Goal: Task Accomplishment & Management: Manage account settings

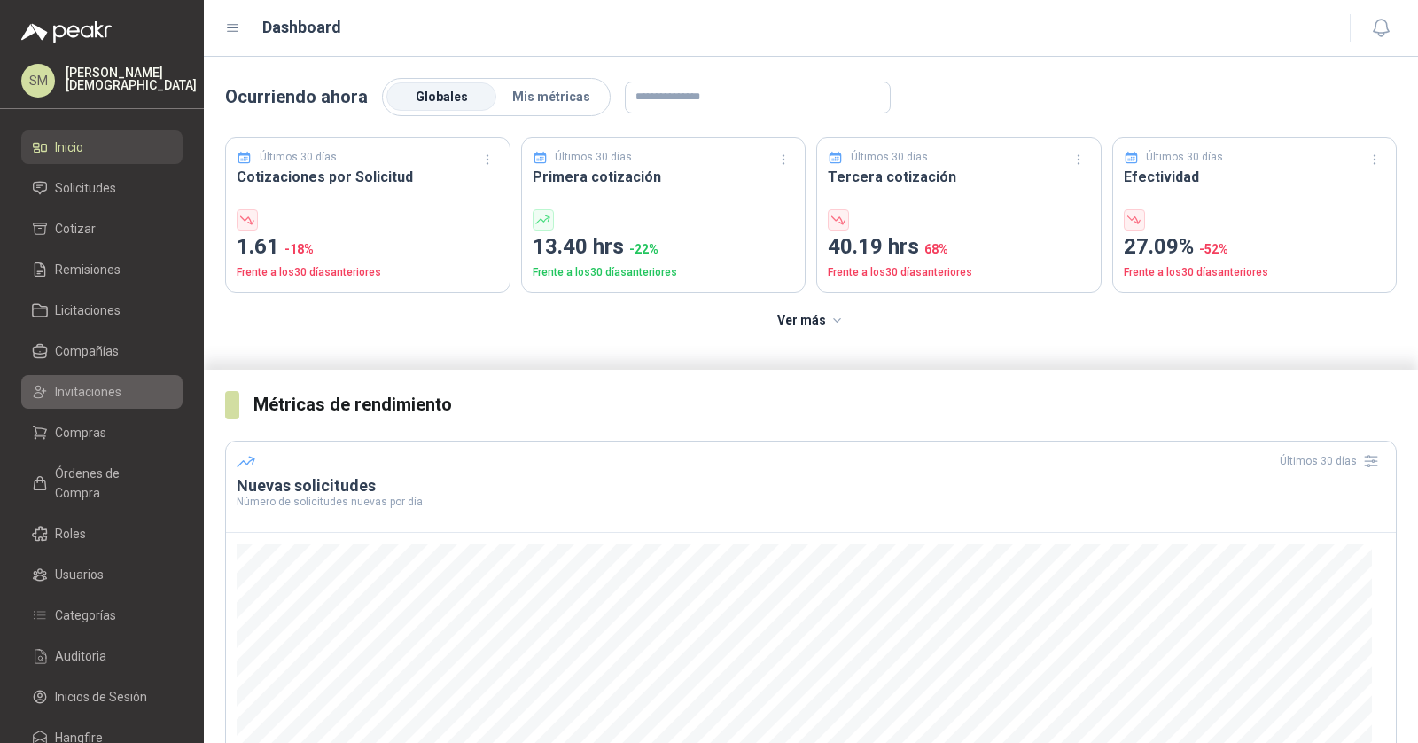
click at [103, 395] on span "Invitaciones" at bounding box center [88, 391] width 66 height 19
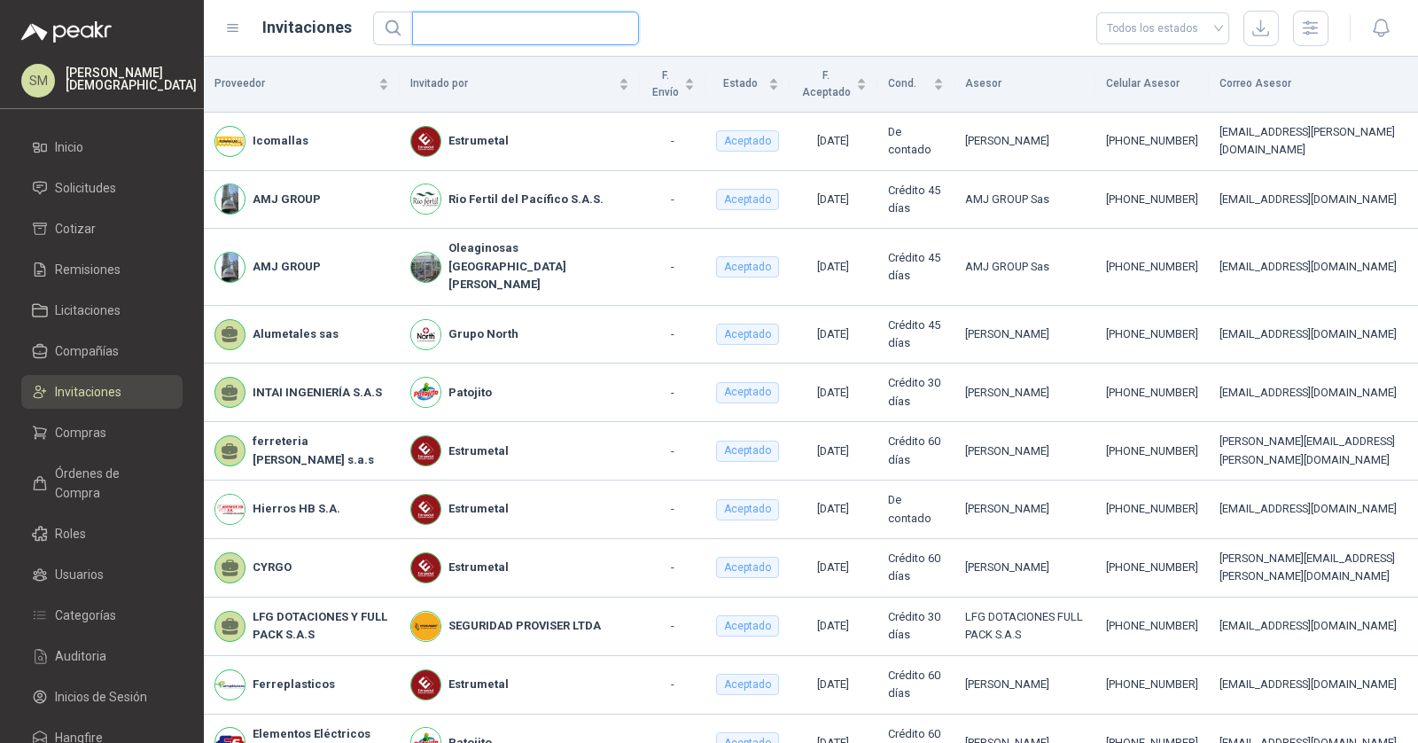
click at [508, 31] on input "text" at bounding box center [518, 28] width 191 height 32
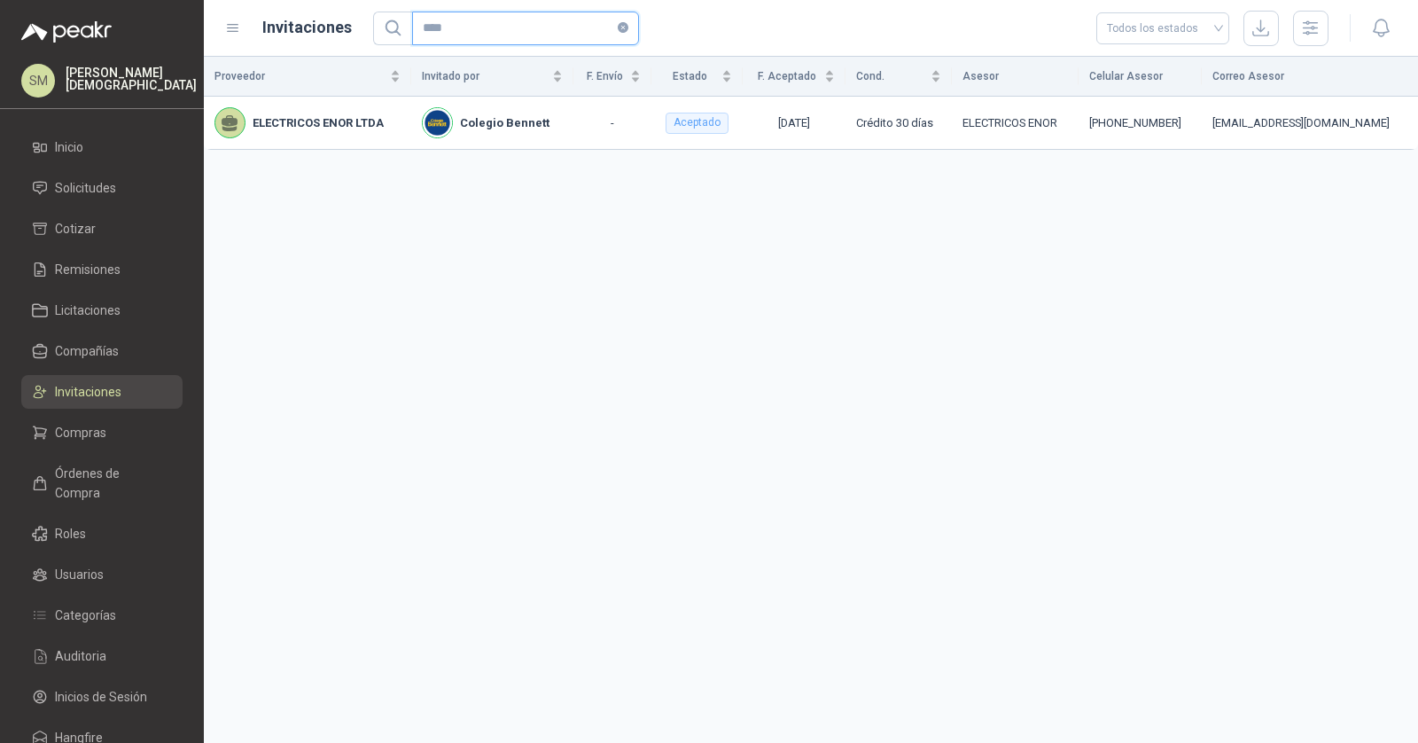
type input "****"
click at [120, 472] on span "Órdenes de Compra" at bounding box center [110, 482] width 111 height 39
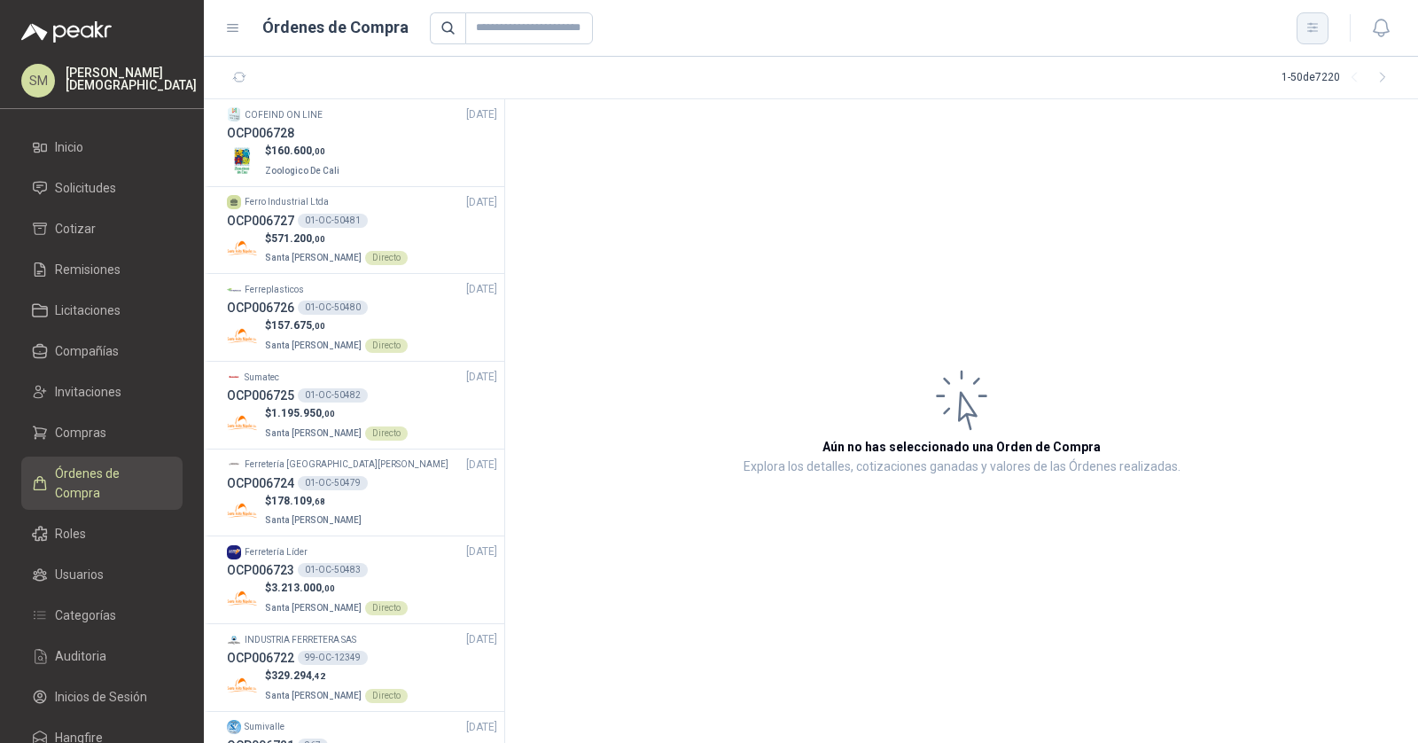
click at [1304, 26] on button "button" at bounding box center [1312, 28] width 32 height 32
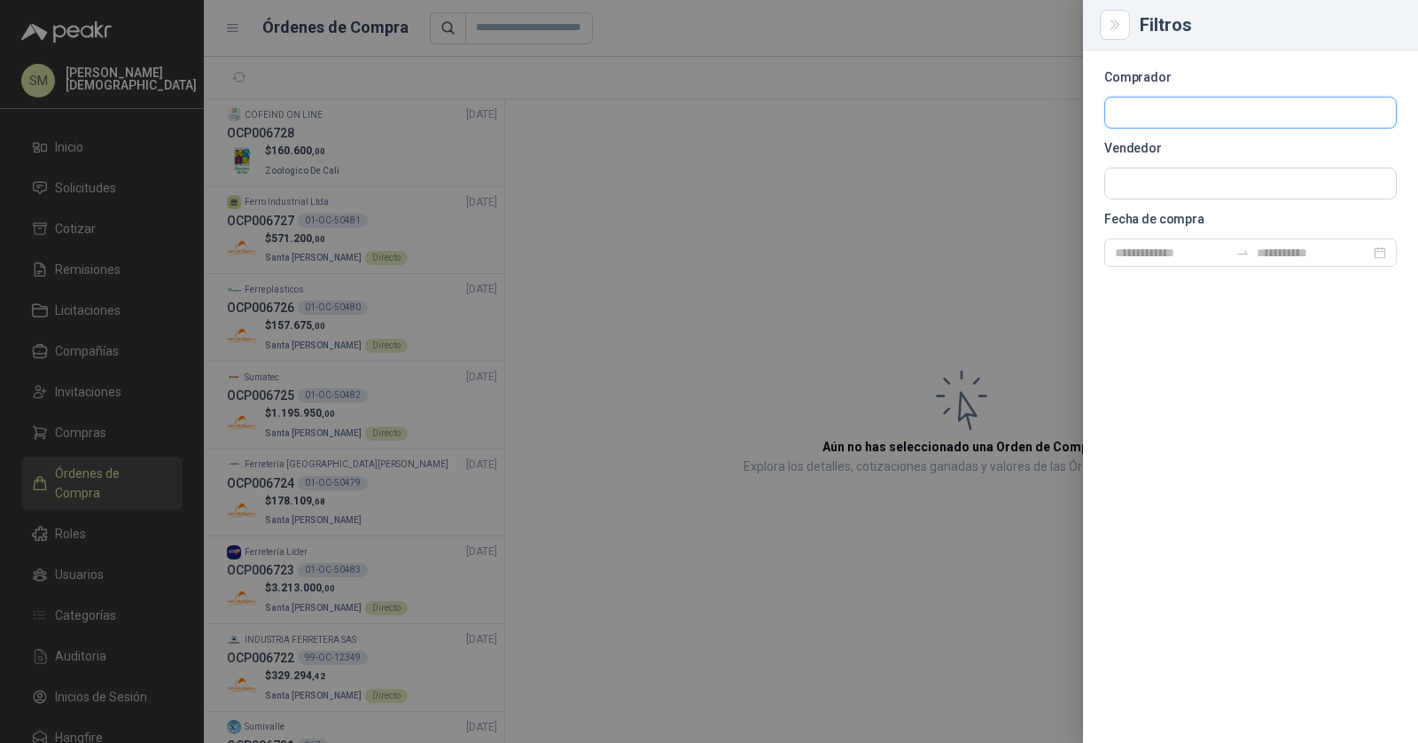
click at [1186, 108] on input "text" at bounding box center [1250, 112] width 291 height 30
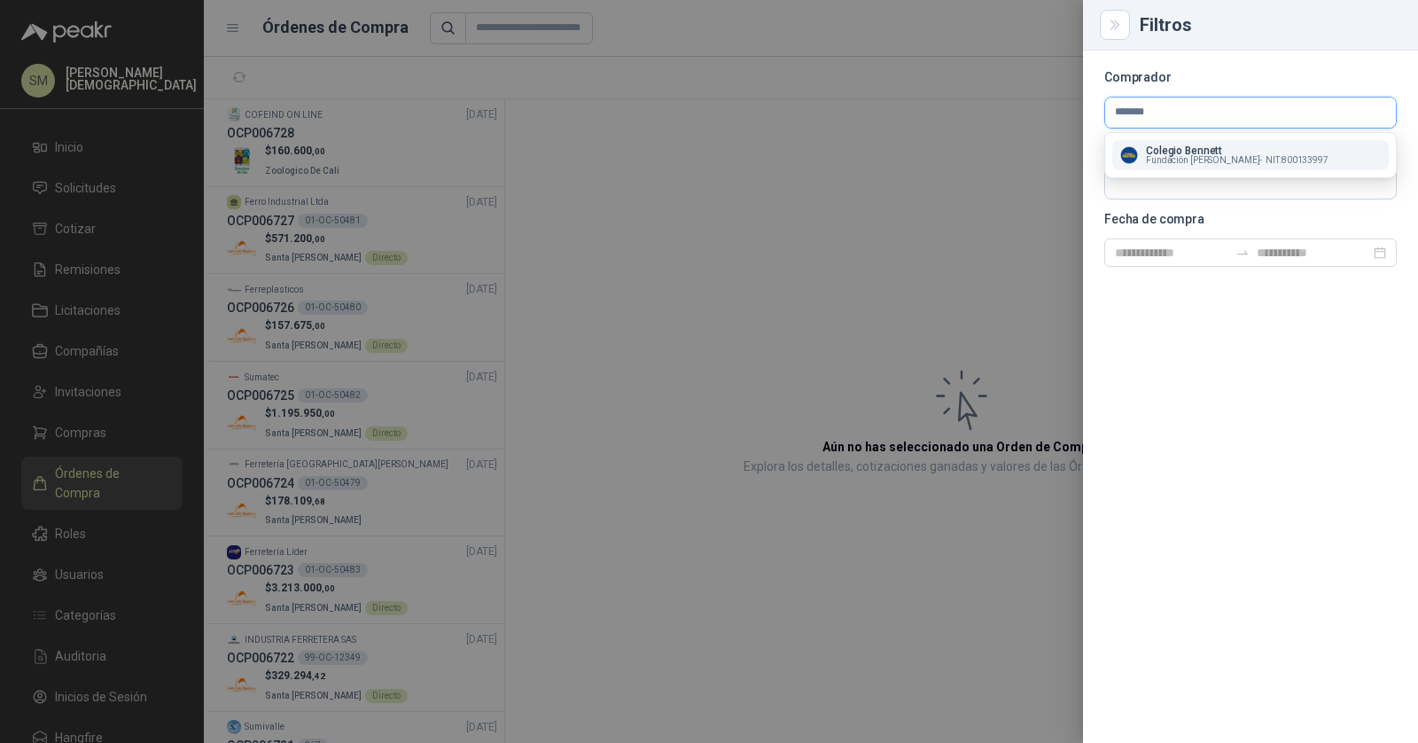
type input "*******"
click at [1189, 157] on span "Fundación Bennett -" at bounding box center [1204, 160] width 116 height 9
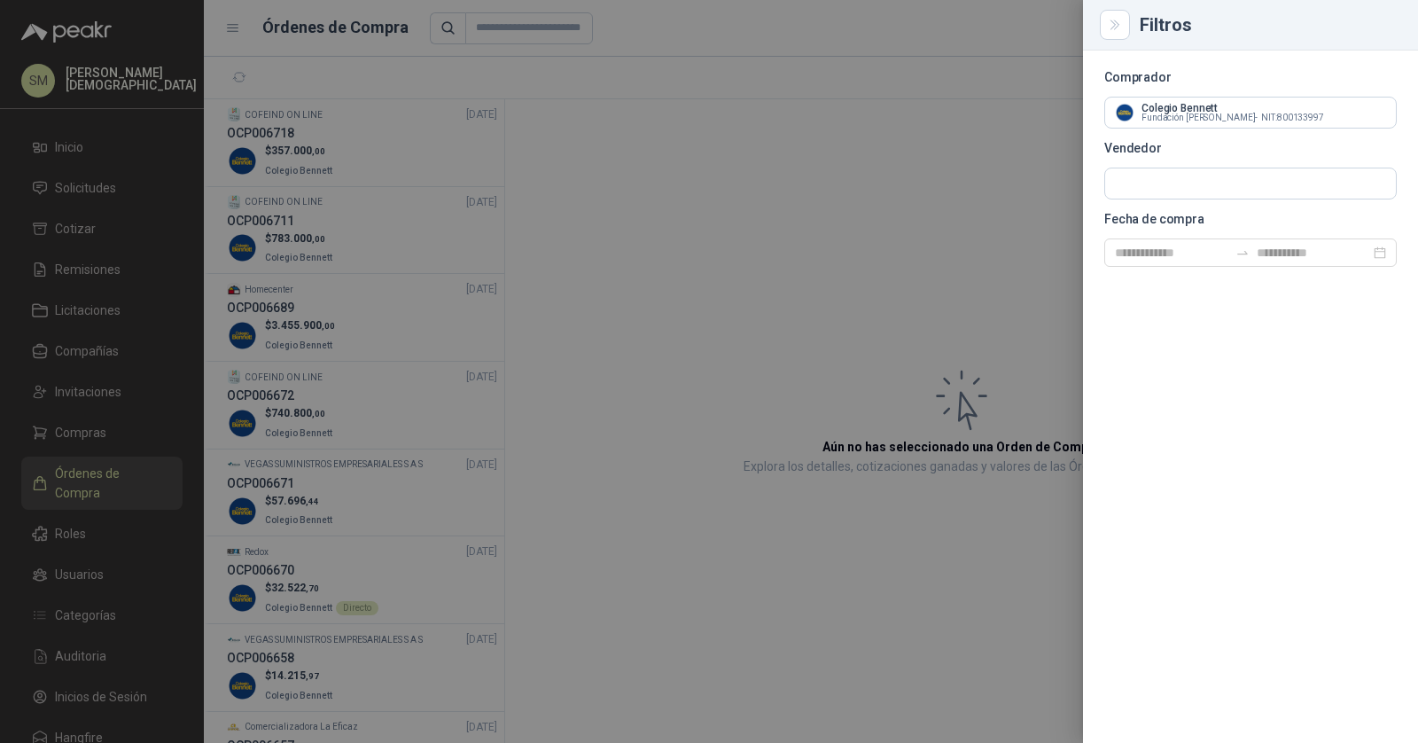
click at [744, 169] on div at bounding box center [709, 371] width 1418 height 743
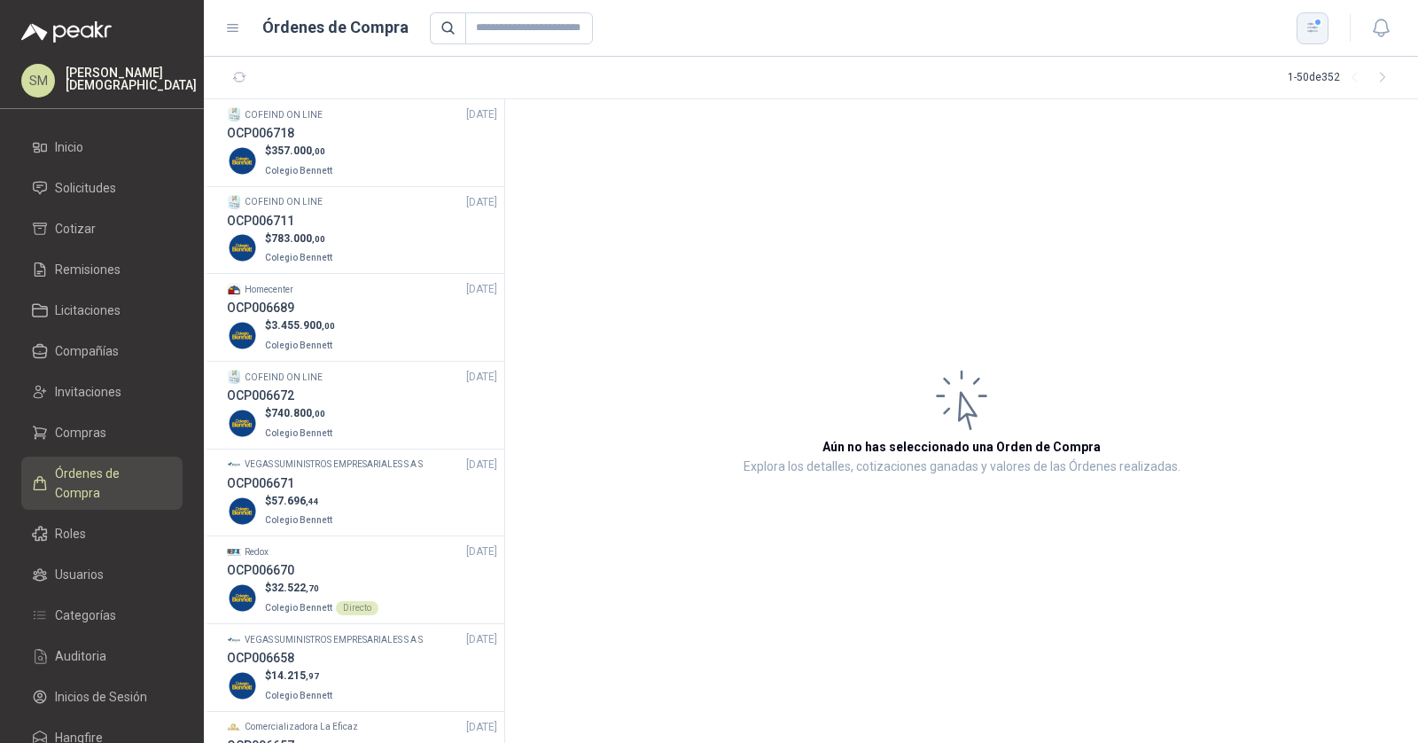
click at [1309, 27] on icon "button" at bounding box center [1312, 27] width 15 height 15
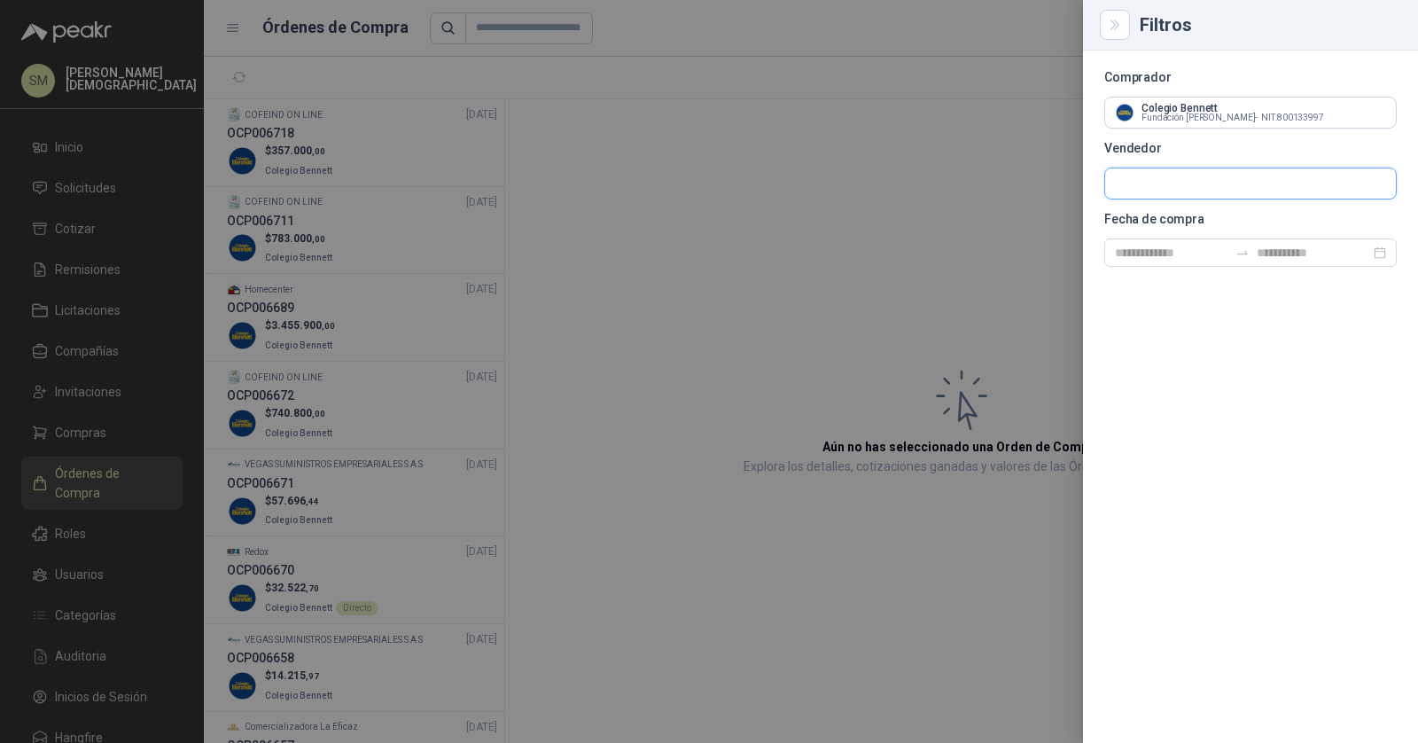
click at [1197, 187] on input "text" at bounding box center [1250, 183] width 291 height 30
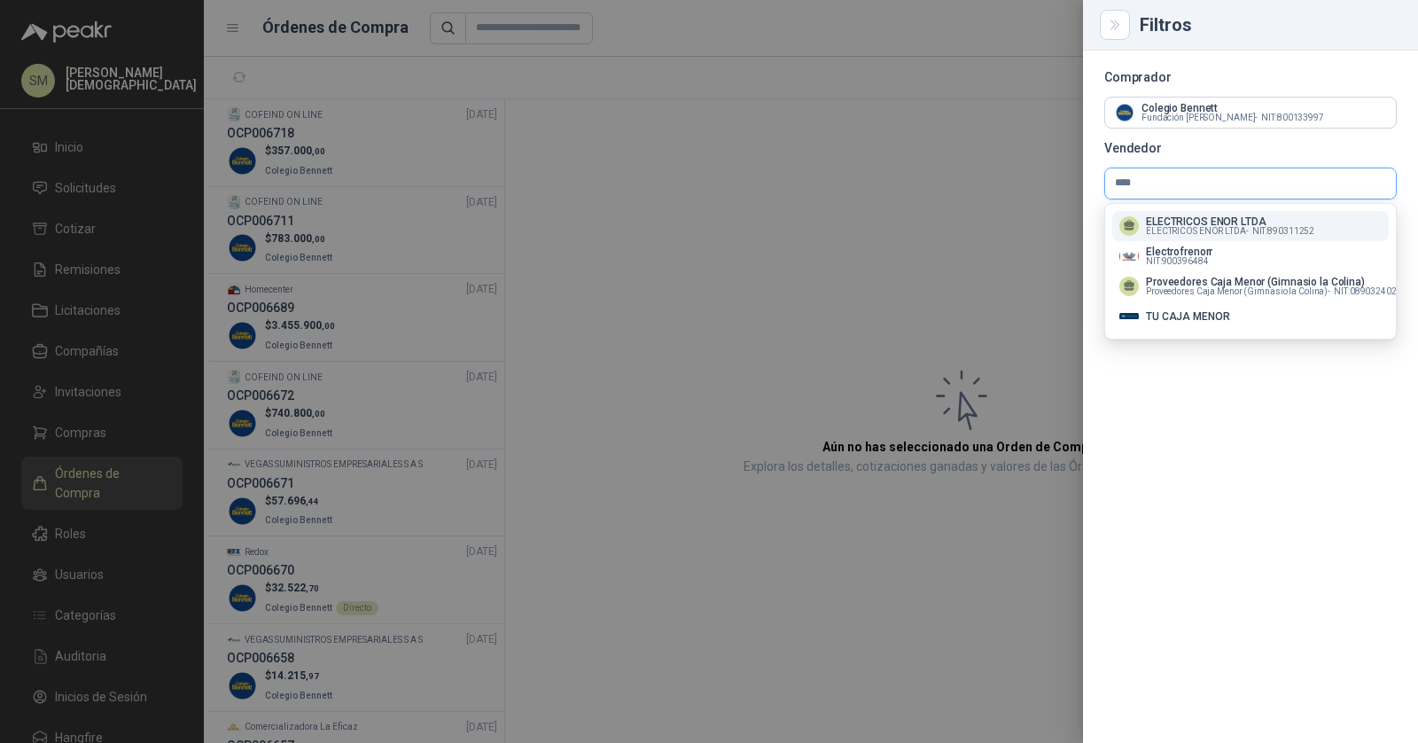
type input "****"
click at [1218, 228] on span "ELECTRICOS ENOR LTDA -" at bounding box center [1197, 231] width 103 height 9
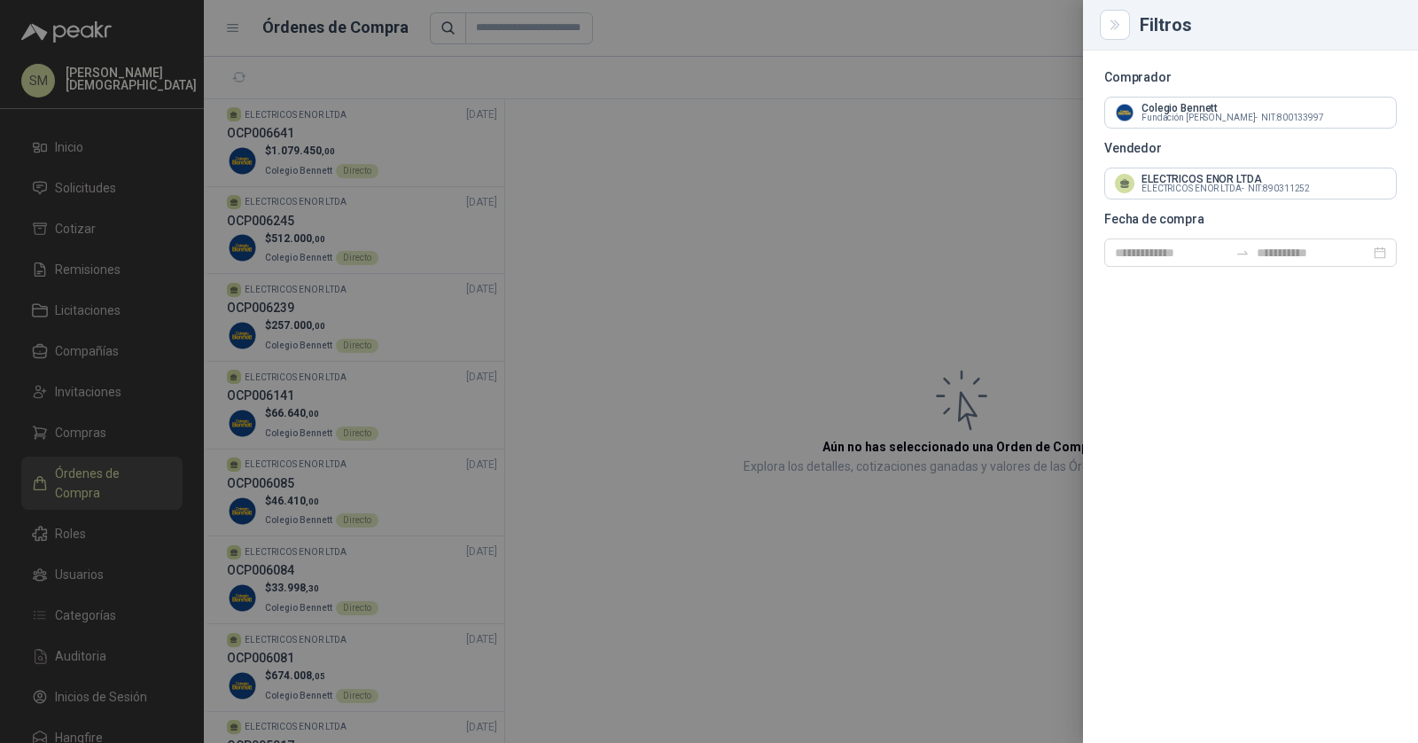
click at [762, 172] on div at bounding box center [709, 371] width 1418 height 743
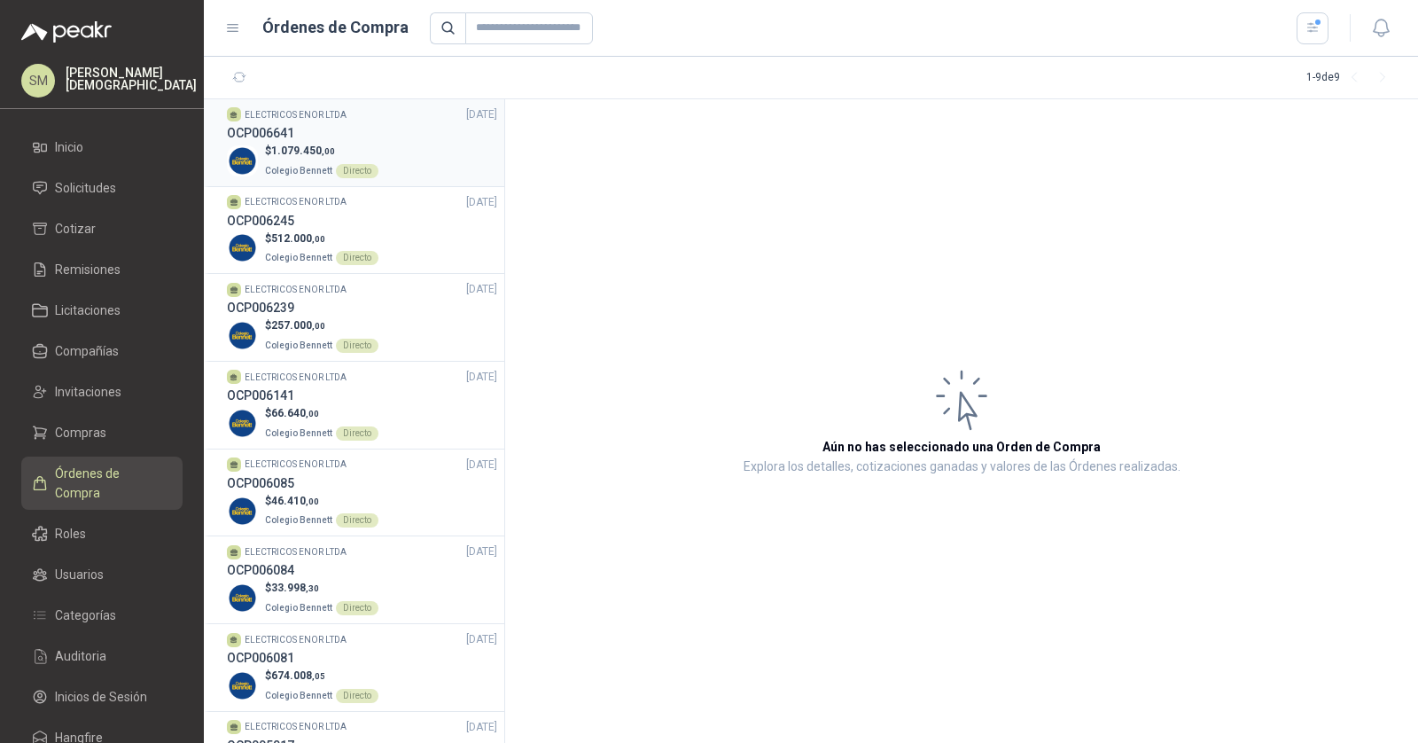
click at [428, 150] on div "$ 1.079.450 ,00 Colegio Bennett Directo" at bounding box center [362, 161] width 270 height 36
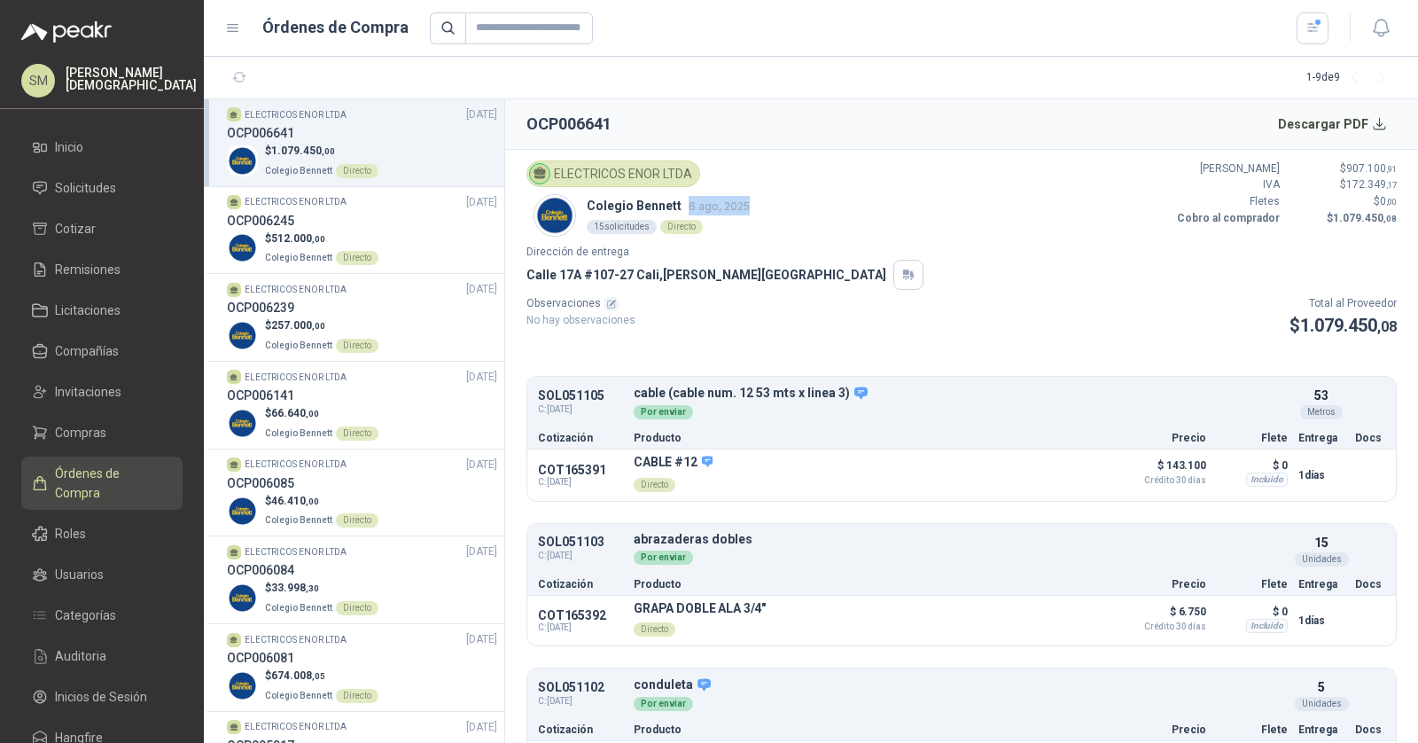
drag, startPoint x: 682, startPoint y: 201, endPoint x: 748, endPoint y: 200, distance: 65.6
click at [748, 200] on div "ELECTRICOS ENOR LTDA Colegio Bennett 6 ago, 2025 15 solicitudes Directo" at bounding box center [641, 201] width 230 height 83
drag, startPoint x: 592, startPoint y: 225, endPoint x: 626, endPoint y: 222, distance: 33.8
click at [626, 222] on div "15 solicitudes" at bounding box center [622, 227] width 70 height 14
drag, startPoint x: 682, startPoint y: 204, endPoint x: 719, endPoint y: 206, distance: 36.4
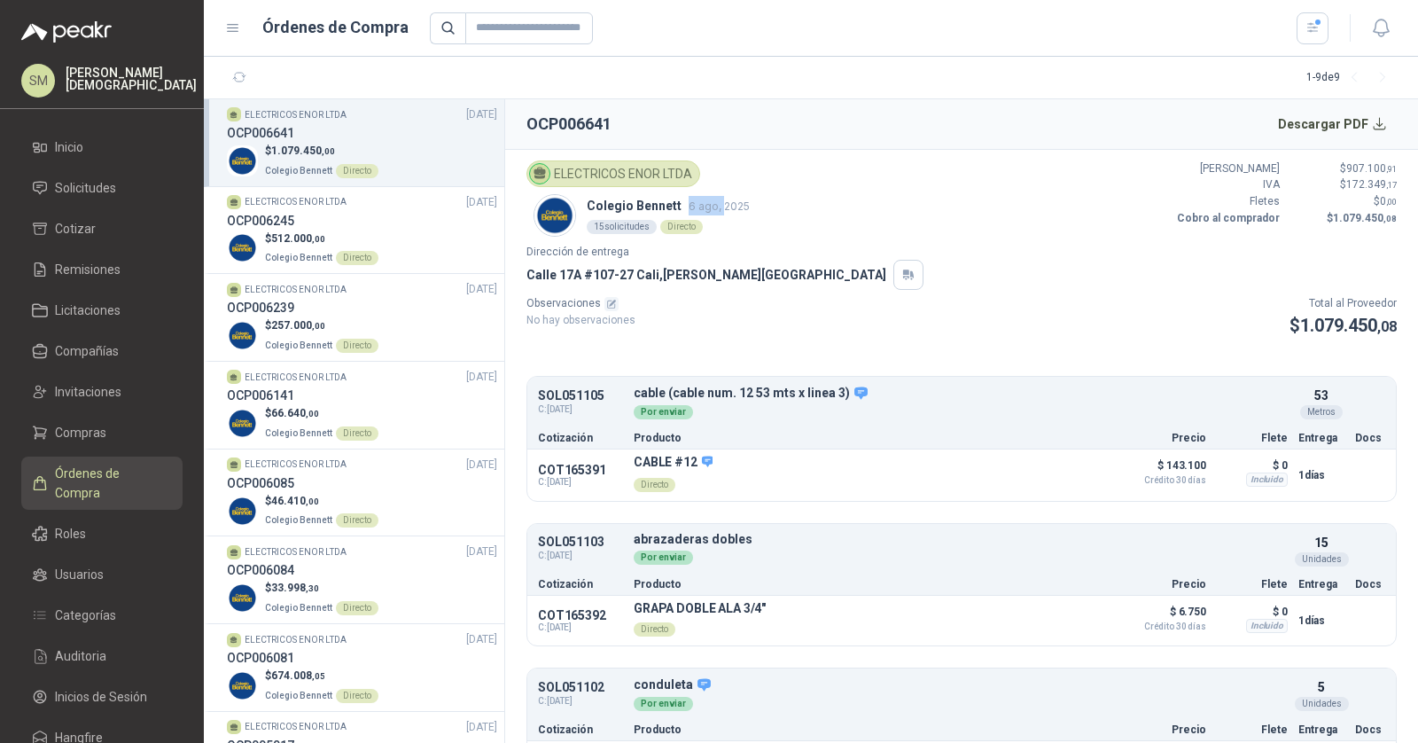
click at [719, 206] on span "6 ago, 2025" at bounding box center [719, 205] width 61 height 13
click at [1044, 472] on button "Detalles" at bounding box center [1065, 475] width 83 height 24
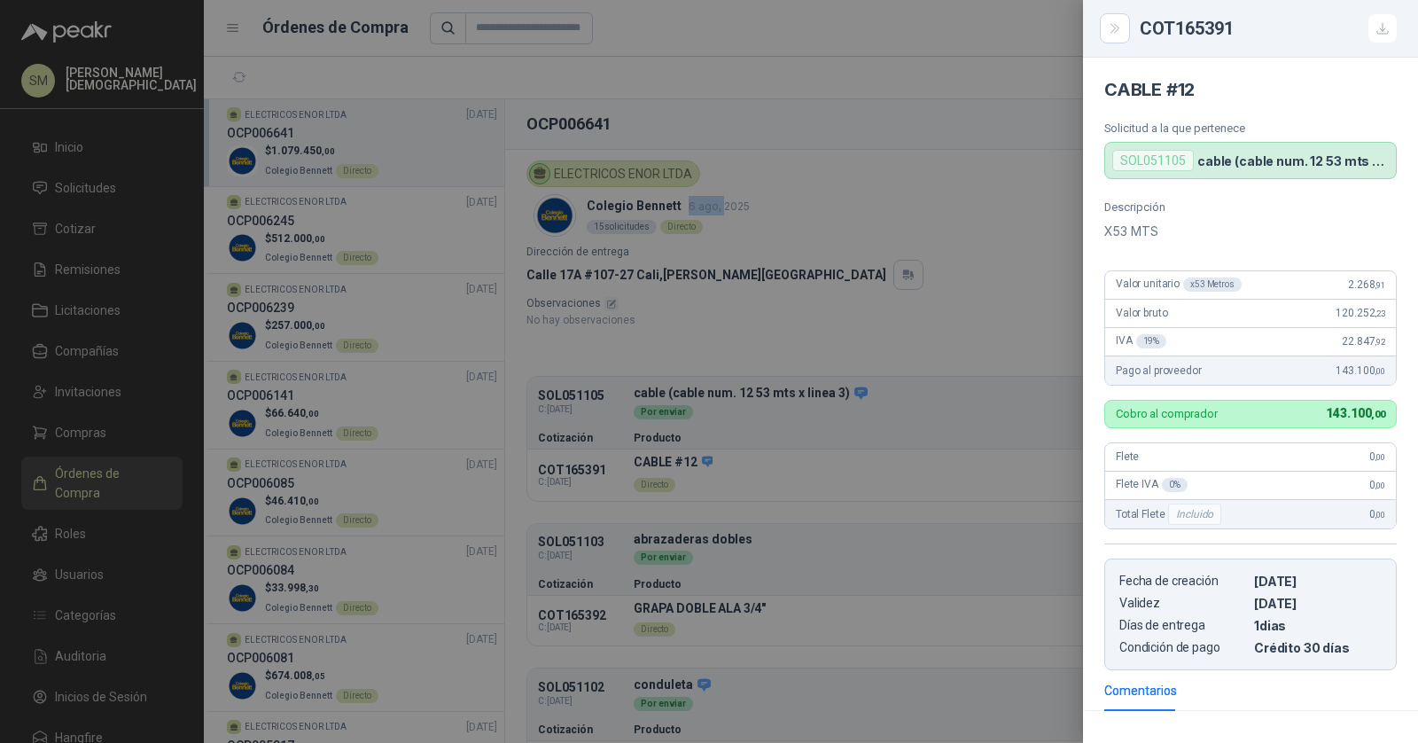
scroll to position [148, 0]
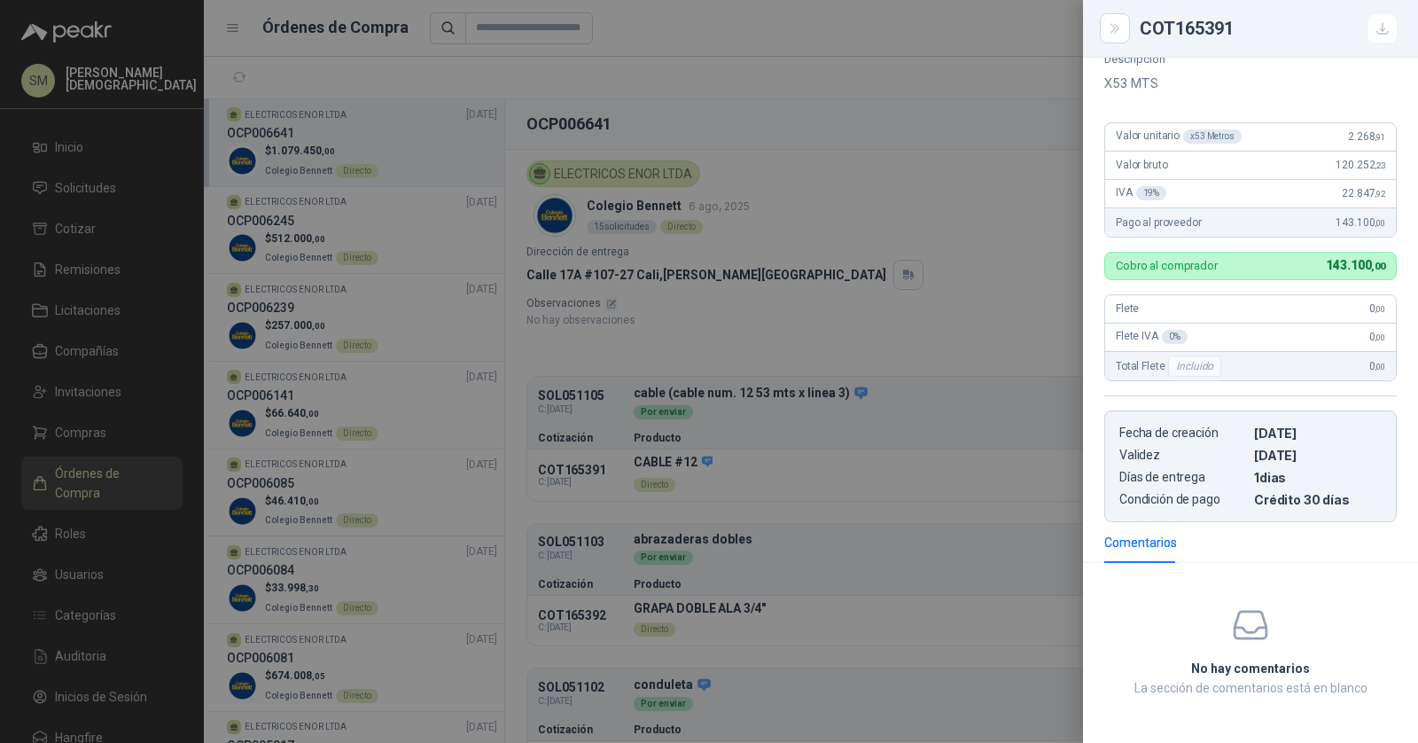
click at [888, 462] on div at bounding box center [709, 371] width 1418 height 743
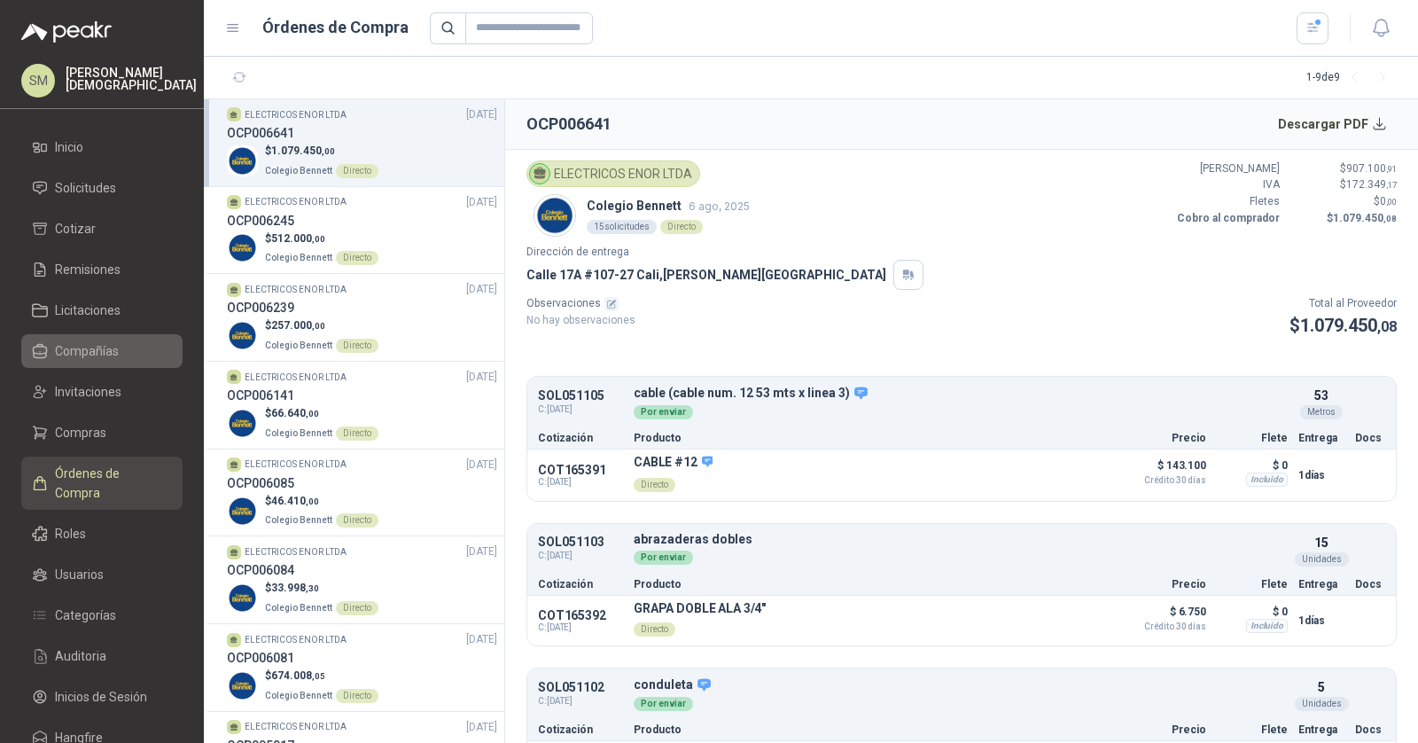
click at [109, 350] on span "Compañías" at bounding box center [87, 350] width 64 height 19
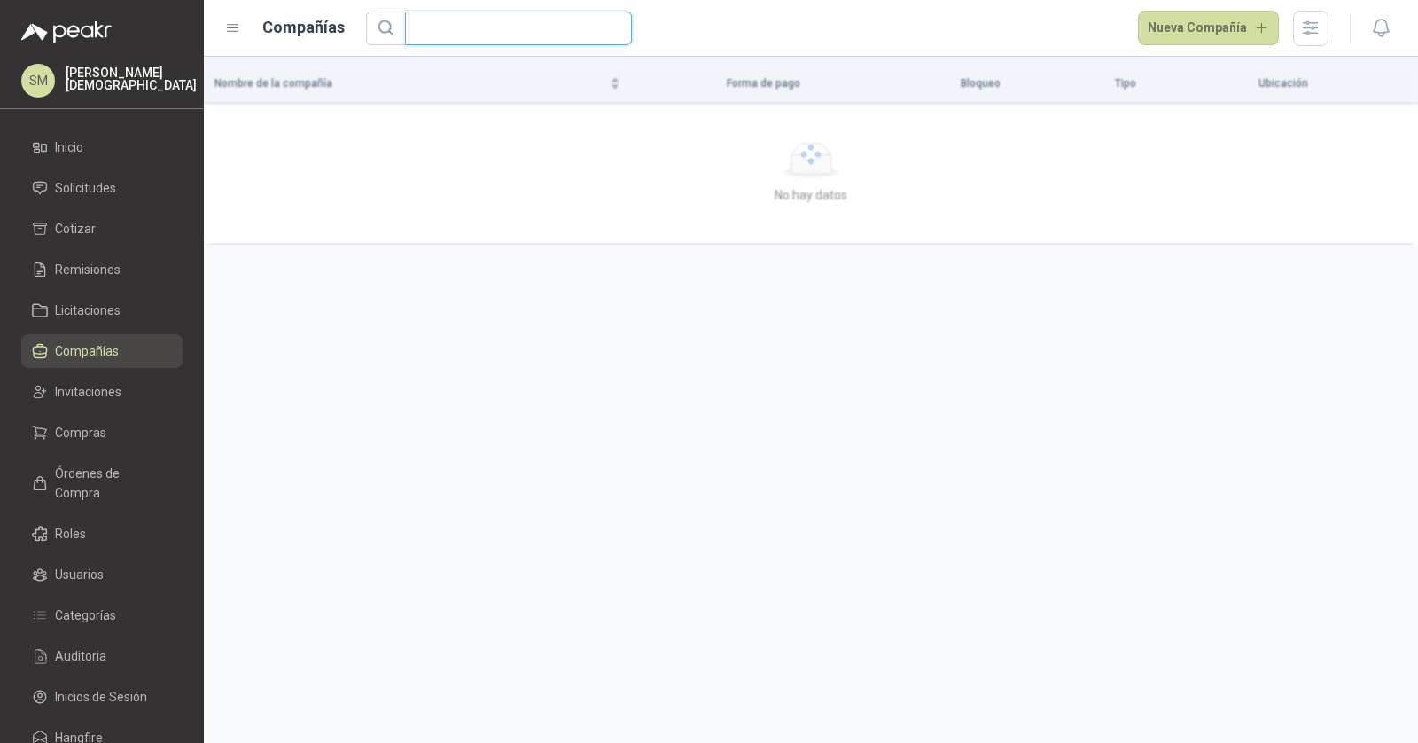
click at [561, 19] on input "text" at bounding box center [511, 28] width 191 height 32
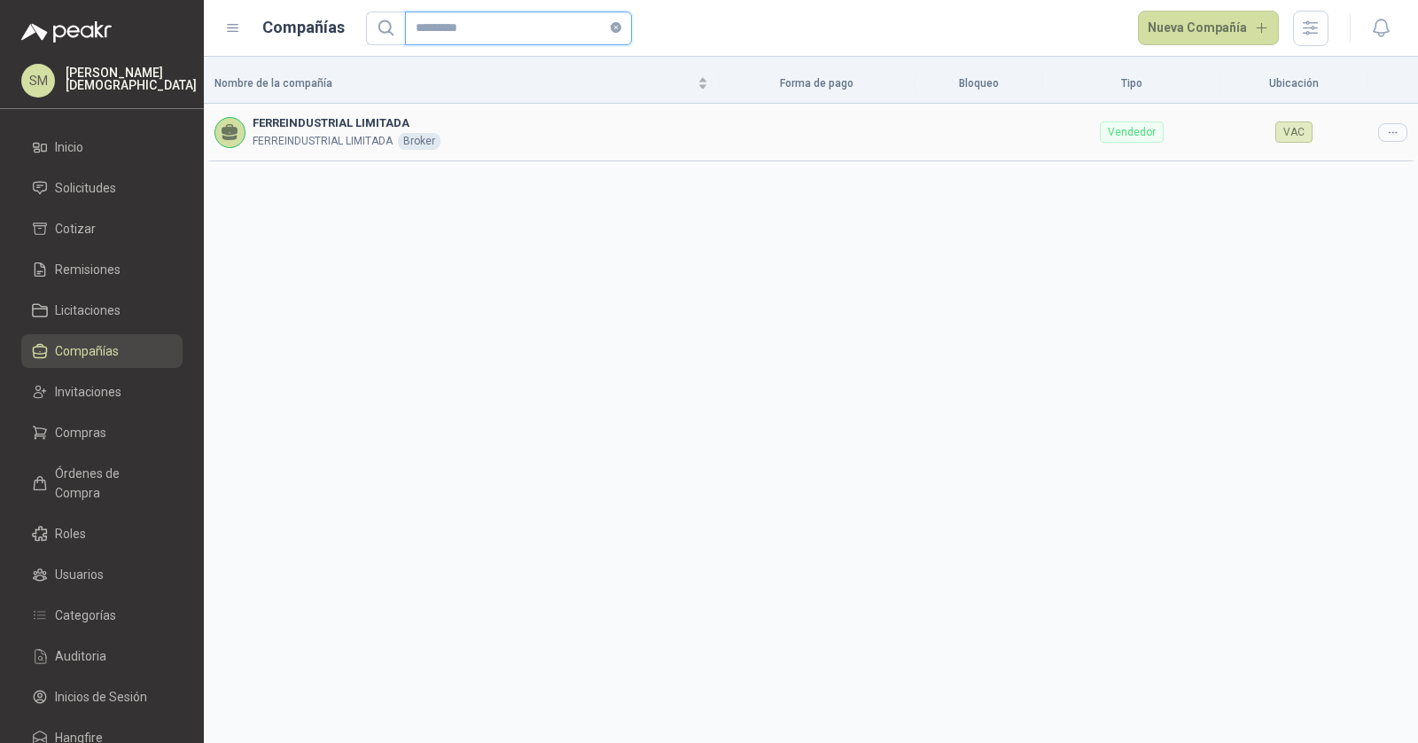
type input "*********"
click at [1406, 125] on td at bounding box center [1392, 132] width 51 height 57
click at [1397, 135] on icon at bounding box center [1392, 132] width 13 height 13
click at [1345, 169] on span "Editar compañía" at bounding box center [1347, 161] width 91 height 19
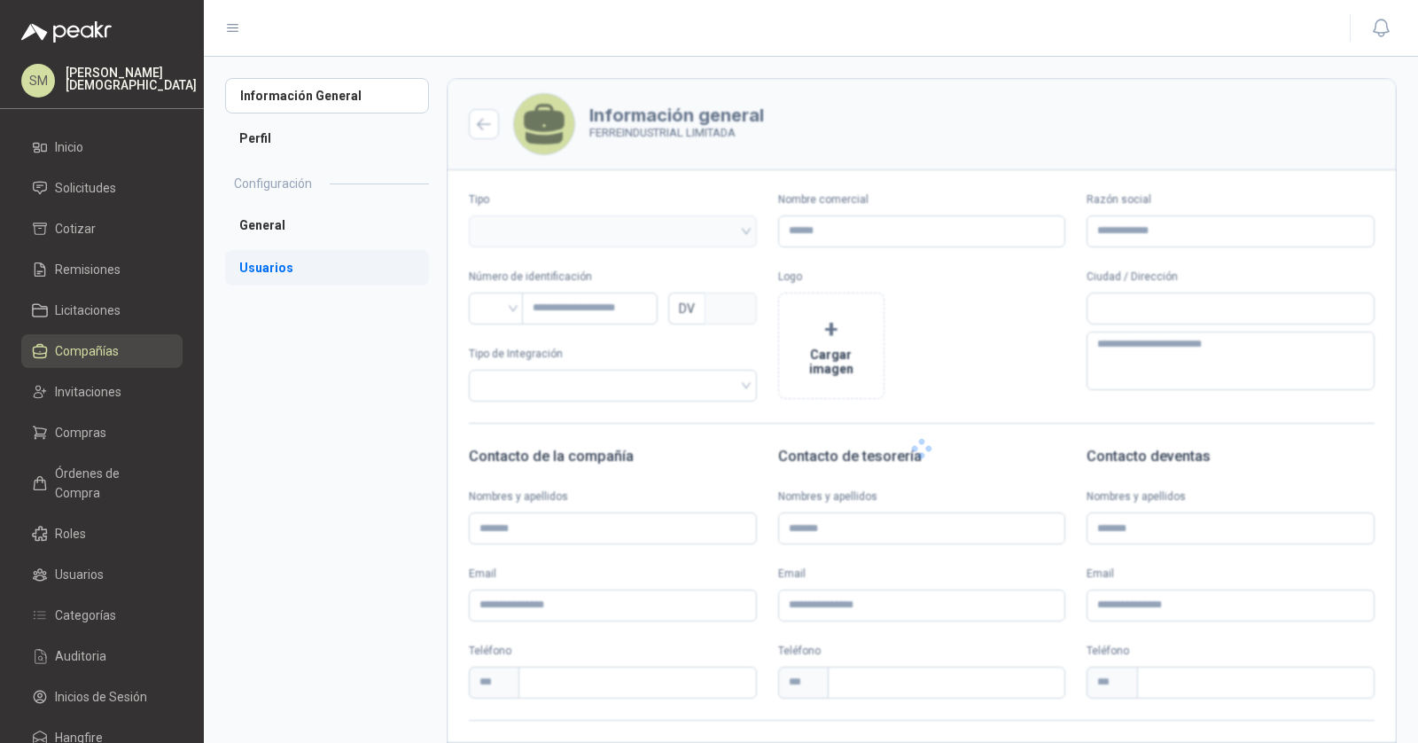
type input "**********"
type input "***"
type textarea "**********"
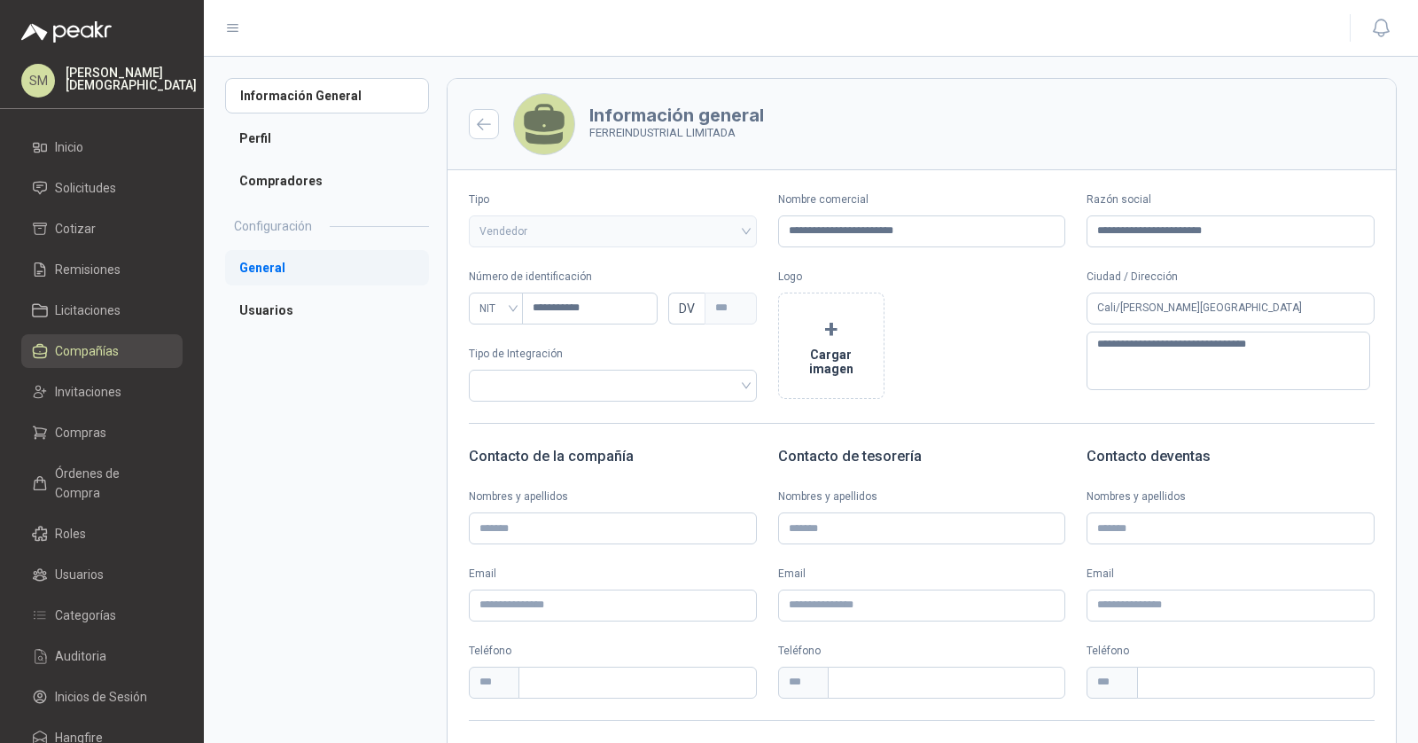
click at [288, 268] on li "General" at bounding box center [327, 267] width 204 height 35
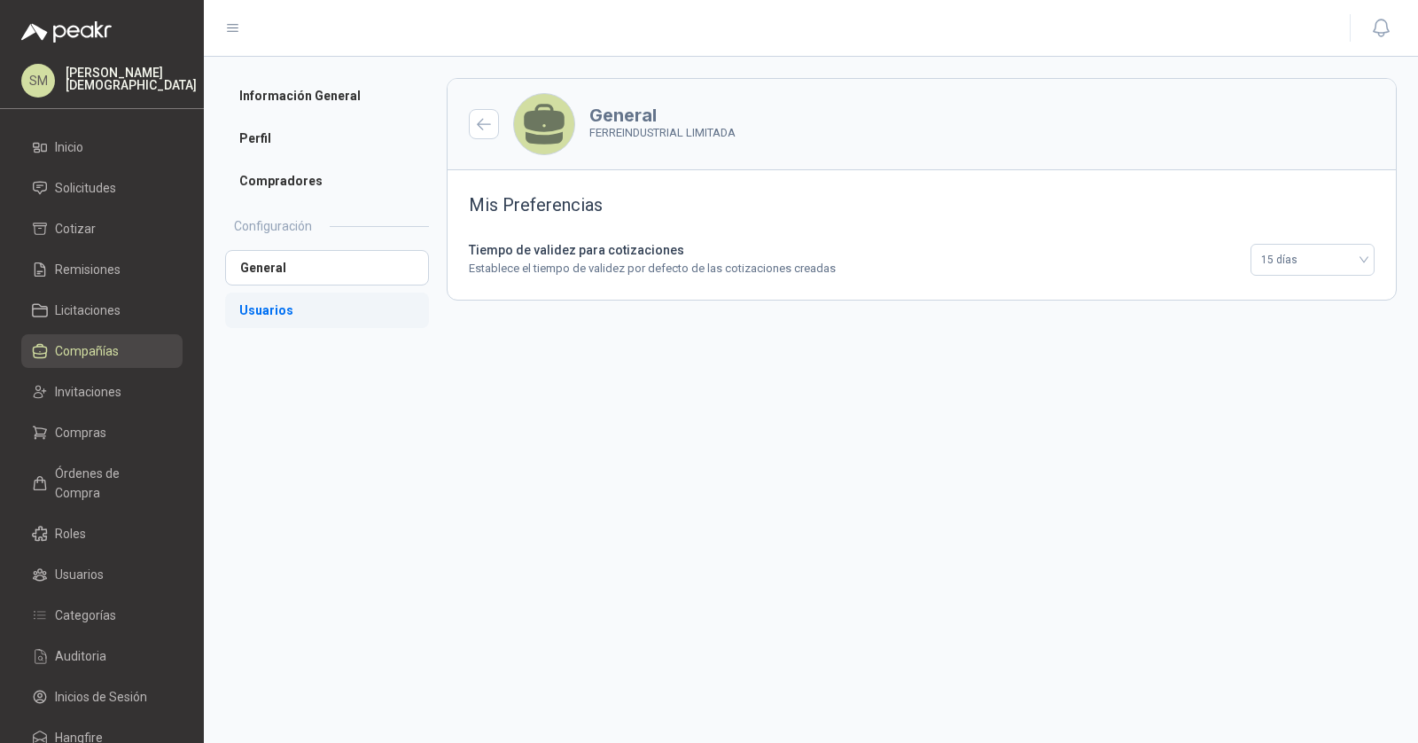
click at [292, 307] on li "Usuarios" at bounding box center [327, 309] width 204 height 35
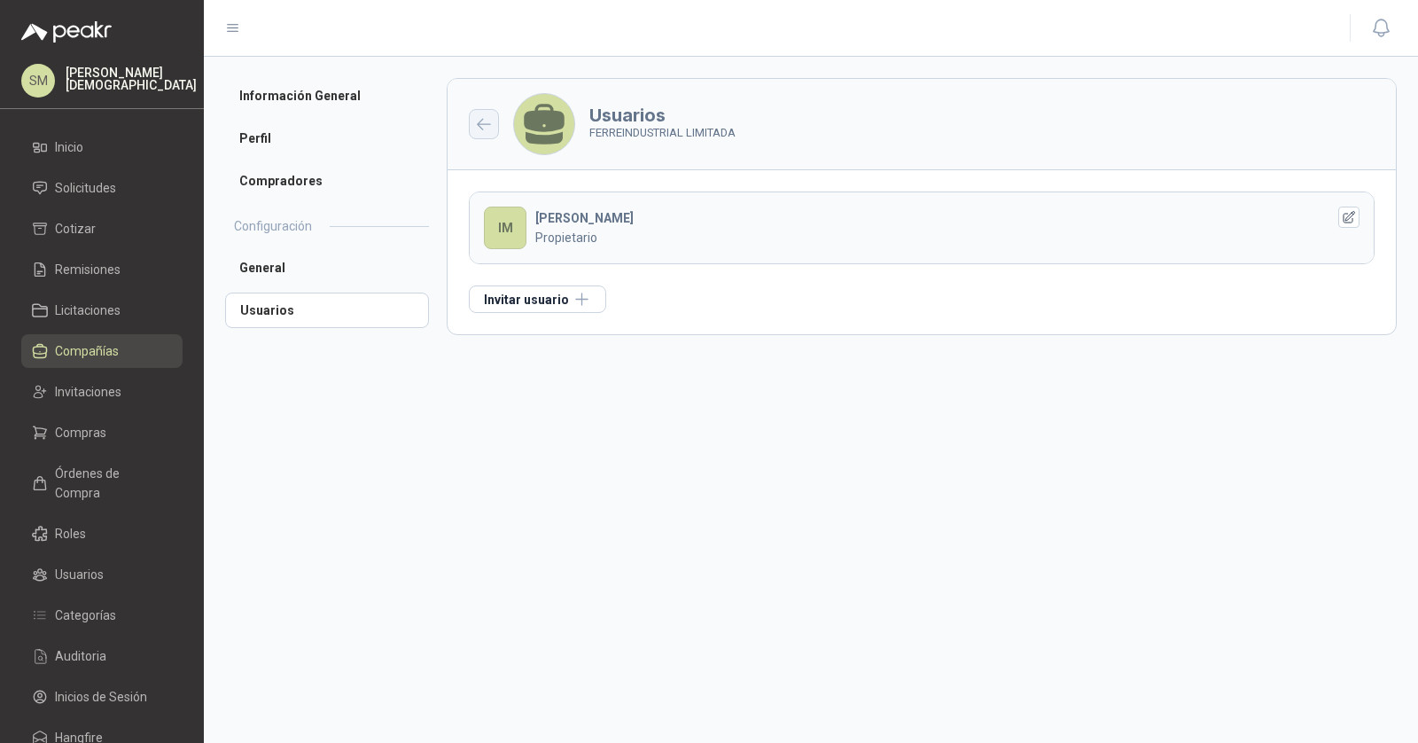
click at [484, 123] on icon "button" at bounding box center [484, 124] width 13 height 11
